Goal: Task Accomplishment & Management: Manage account settings

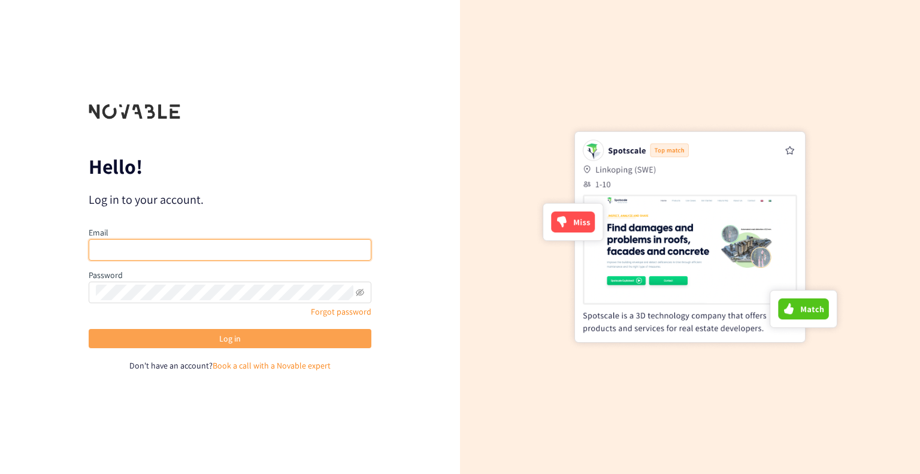
type input "[PERSON_NAME][EMAIL_ADDRESS][DOMAIN_NAME]"
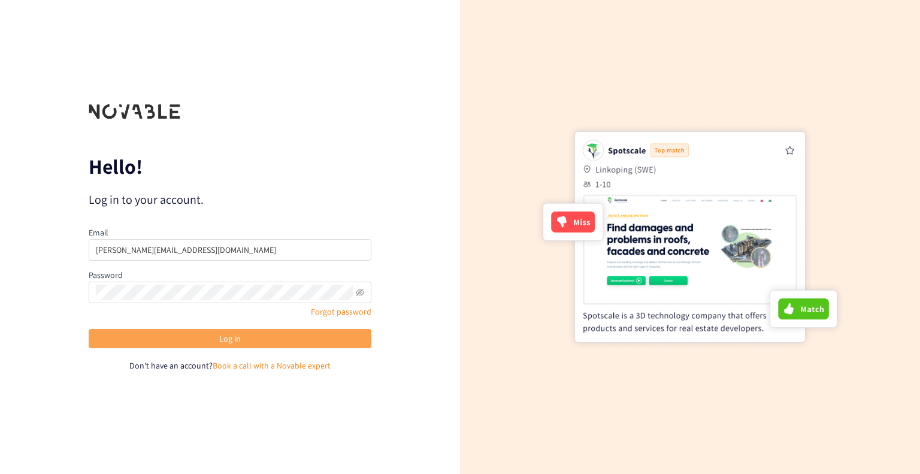
click at [185, 344] on button "Log in" at bounding box center [230, 338] width 283 height 19
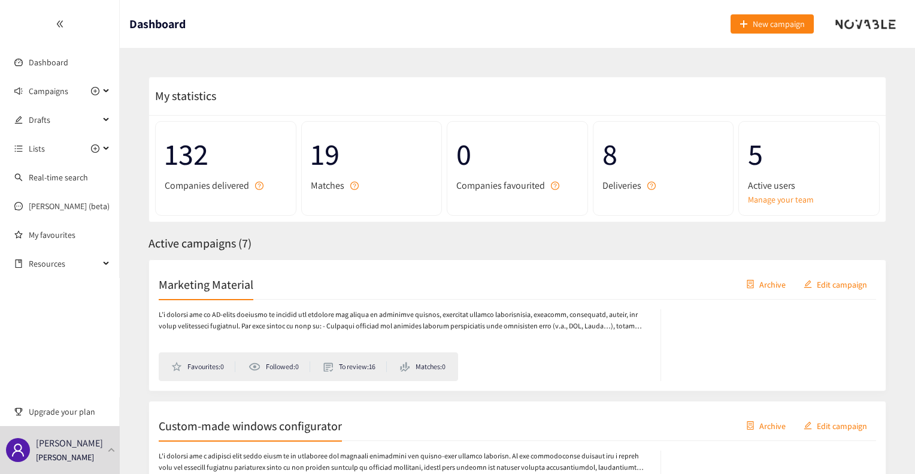
click at [832, 281] on span "Edit campaign" at bounding box center [842, 283] width 50 height 13
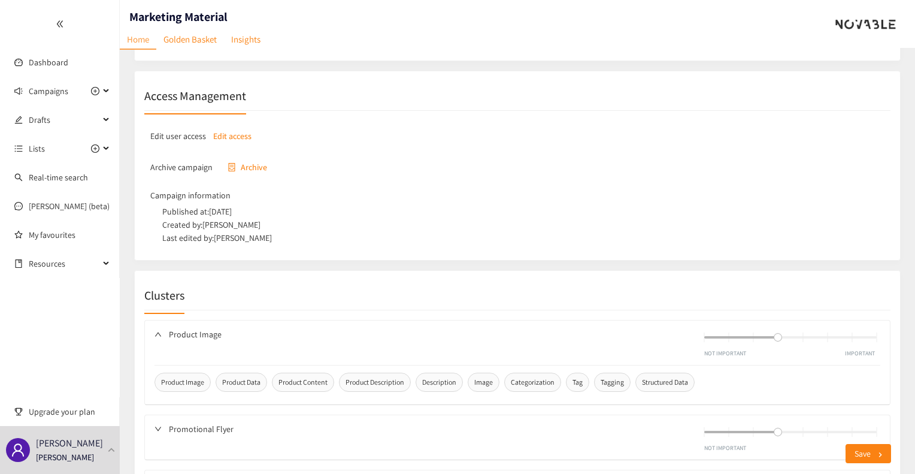
scroll to position [615, 0]
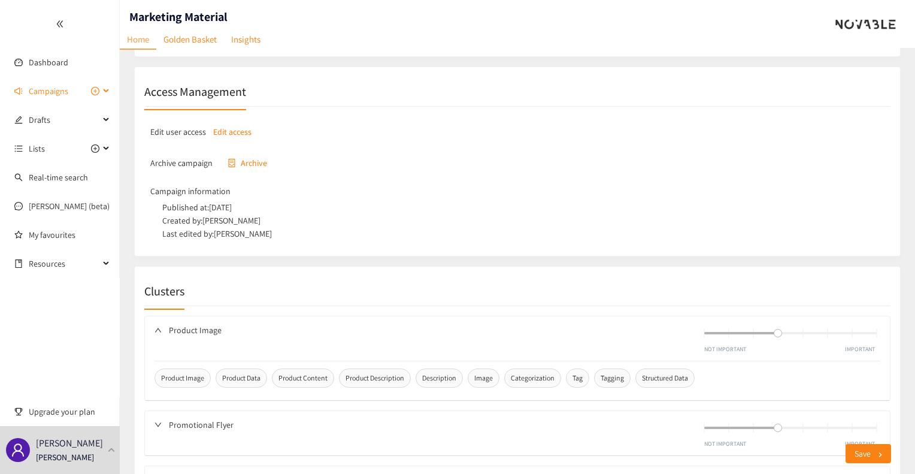
click at [50, 91] on span "Campaigns" at bounding box center [49, 91] width 40 height 24
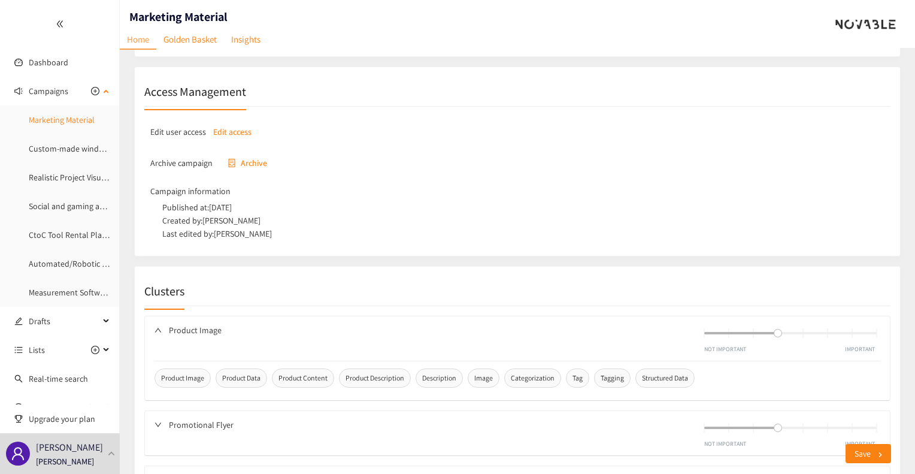
click at [55, 116] on link "Marketing Material" at bounding box center [62, 119] width 66 height 11
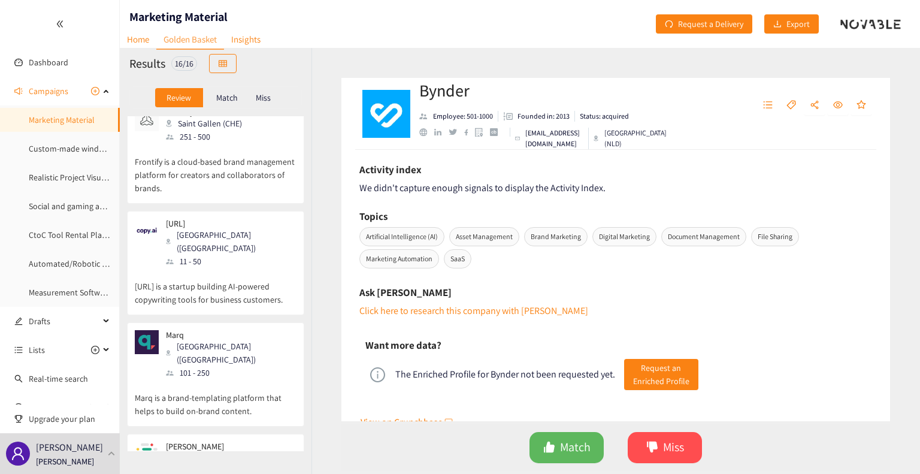
scroll to position [486, 0]
